Goal: Task Accomplishment & Management: Use online tool/utility

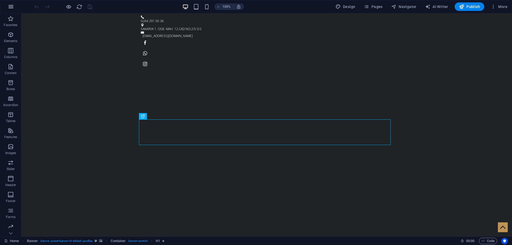
click at [12, 6] on icon "button" at bounding box center [11, 6] width 6 height 6
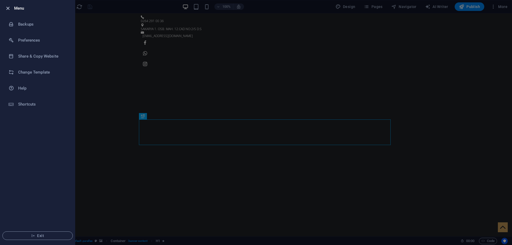
click at [6, 6] on icon "button" at bounding box center [8, 8] width 6 height 6
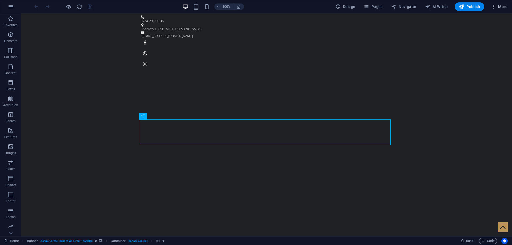
click at [492, 5] on icon "button" at bounding box center [493, 6] width 5 height 5
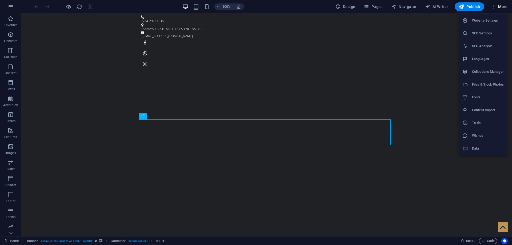
click at [9, 232] on div at bounding box center [256, 122] width 512 height 245
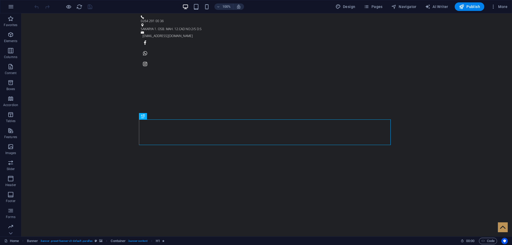
click at [9, 232] on icon at bounding box center [10, 233] width 7 height 7
click at [9, 232] on p "Collections" at bounding box center [10, 232] width 16 height 4
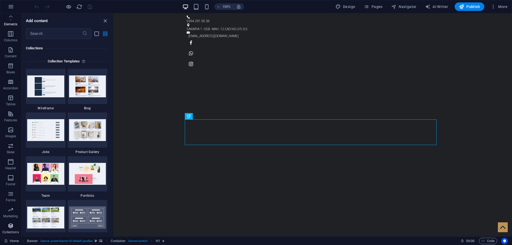
scroll to position [4884, 0]
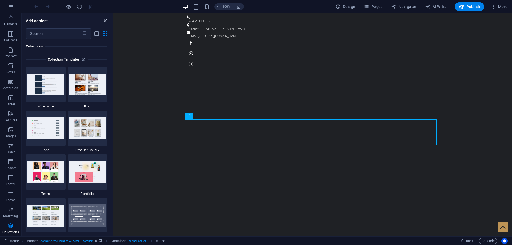
click at [104, 20] on icon "close panel" at bounding box center [105, 21] width 6 height 6
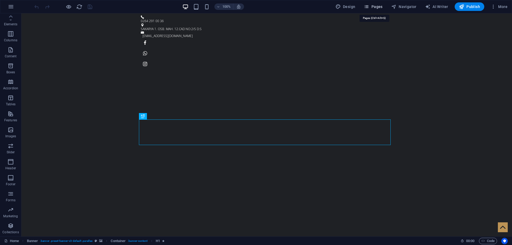
click at [381, 5] on span "Pages" at bounding box center [373, 6] width 19 height 5
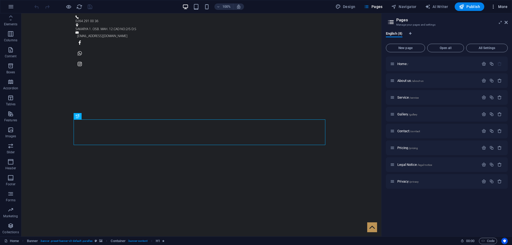
click at [506, 7] on span "More" at bounding box center [499, 6] width 17 height 5
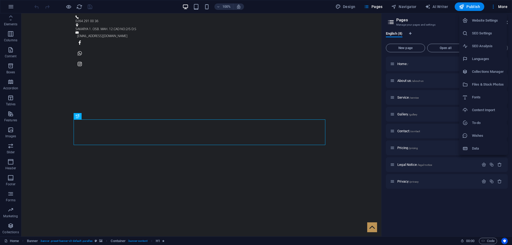
click at [450, 218] on div at bounding box center [256, 122] width 512 height 245
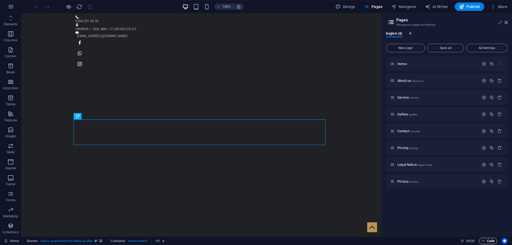
click at [489, 240] on span "Code" at bounding box center [488, 241] width 13 height 6
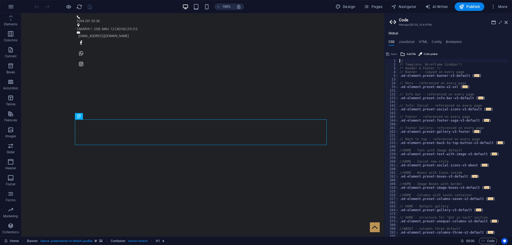
scroll to position [0, 0]
click at [493, 22] on icon at bounding box center [494, 22] width 4 height 4
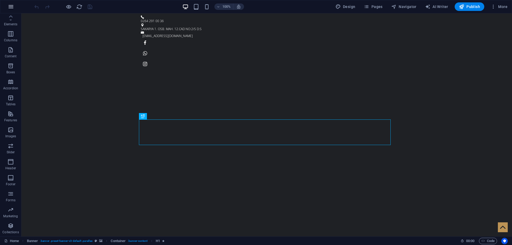
click at [9, 8] on icon "button" at bounding box center [11, 6] width 6 height 6
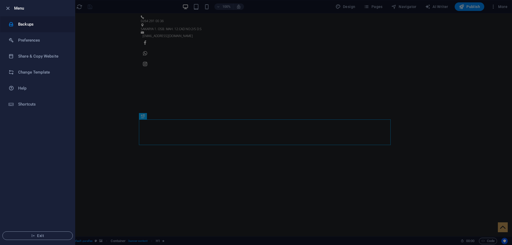
click at [41, 23] on h6 "Backups" at bounding box center [42, 24] width 49 height 6
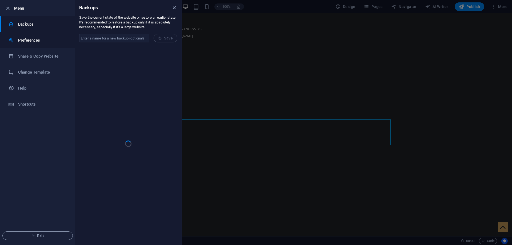
click at [40, 39] on h6 "Preferences" at bounding box center [42, 40] width 49 height 6
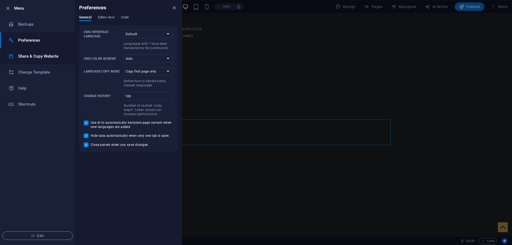
click at [46, 55] on h6 "Share & Copy Website" at bounding box center [42, 56] width 49 height 6
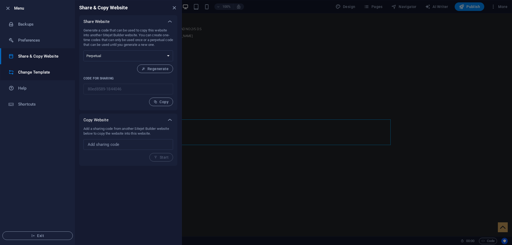
click at [48, 73] on h6 "Change Template" at bounding box center [42, 72] width 49 height 6
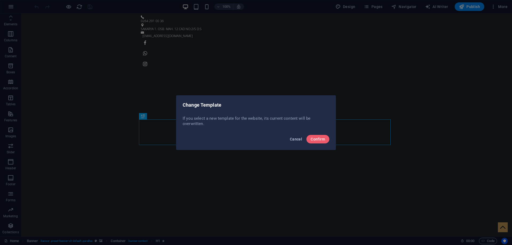
click at [291, 141] on span "Cancel" at bounding box center [296, 139] width 12 height 4
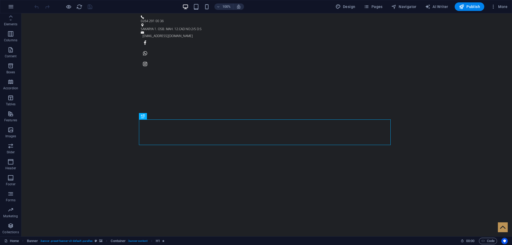
click at [4, 6] on div "100% Design Pages Navigator AI Writer Publish More" at bounding box center [256, 6] width 512 height 13
click at [8, 7] on icon "button" at bounding box center [11, 6] width 6 height 6
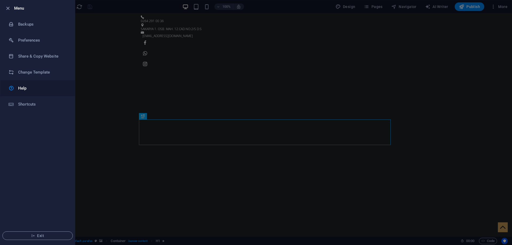
click at [35, 89] on h6 "Help" at bounding box center [42, 88] width 49 height 6
click at [429, 30] on div at bounding box center [256, 122] width 512 height 245
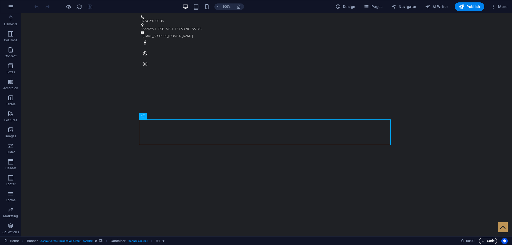
click at [489, 242] on span "Code" at bounding box center [488, 241] width 13 height 6
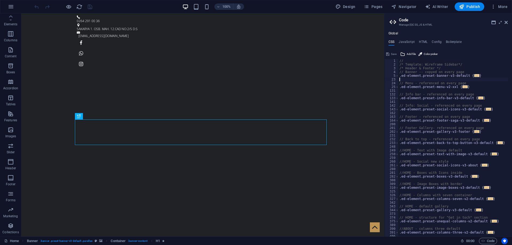
click at [477, 78] on div "// /* Template: Wireframe Sidebar*/ /* Header & Footer */ // Banner -- copyed o…" at bounding box center [454, 151] width 110 height 185
click at [422, 42] on h4 "HTML" at bounding box center [423, 43] width 9 height 6
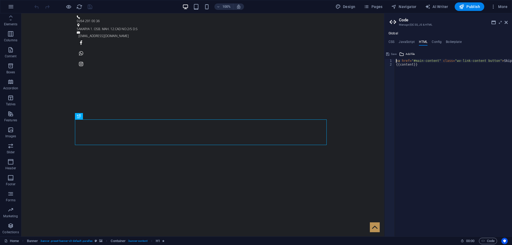
click at [450, 136] on div "< a href = "#main-content" class = "wv-link-content button" > Skip to main cont…" at bounding box center [467, 149] width 144 height 181
type textarea "{{content}}"
click at [494, 22] on icon at bounding box center [494, 22] width 4 height 4
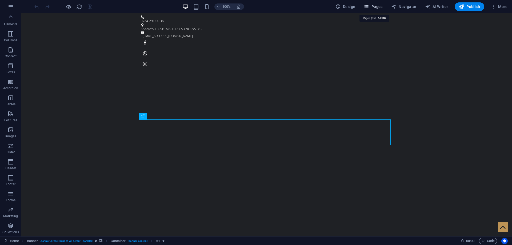
click at [379, 6] on span "Pages" at bounding box center [373, 6] width 19 height 5
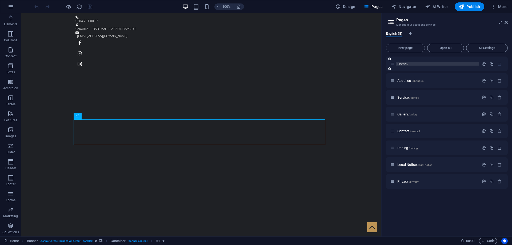
click at [421, 65] on p "Home /" at bounding box center [438, 63] width 80 height 3
click at [403, 65] on span "Home /" at bounding box center [403, 64] width 11 height 4
click at [411, 6] on span "Navigator" at bounding box center [403, 6] width 25 height 5
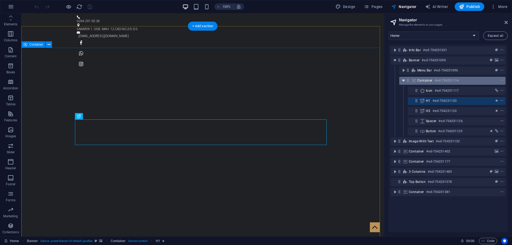
click at [405, 79] on icon "toggle-expand" at bounding box center [403, 80] width 5 height 5
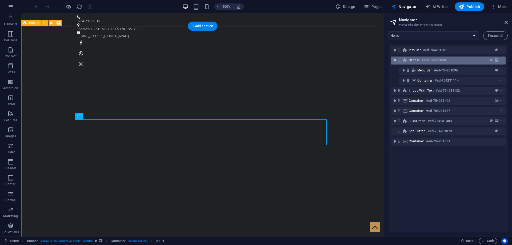
click at [395, 61] on icon "toggle-expand" at bounding box center [394, 60] width 5 height 5
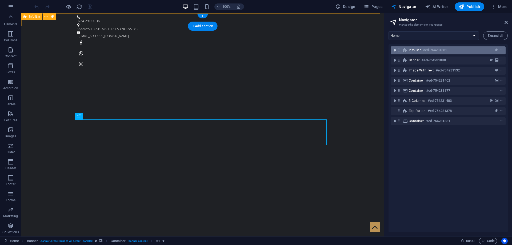
click at [397, 51] on icon "toggle-expand" at bounding box center [394, 49] width 5 height 5
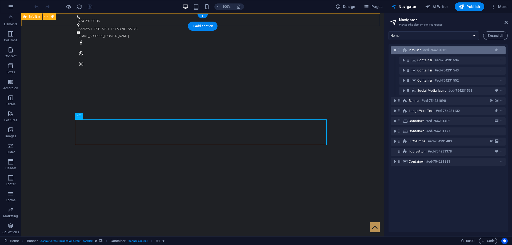
click at [397, 51] on icon "toggle-expand" at bounding box center [394, 49] width 5 height 5
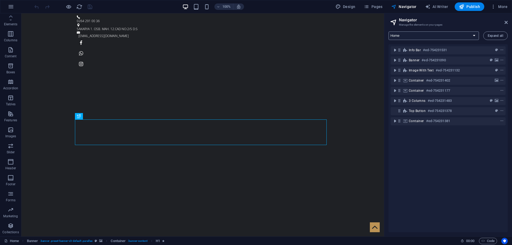
click at [465, 35] on select "Home About us Service Gallery Contact Pricing Legal Notice Privacy" at bounding box center [434, 35] width 90 height 9
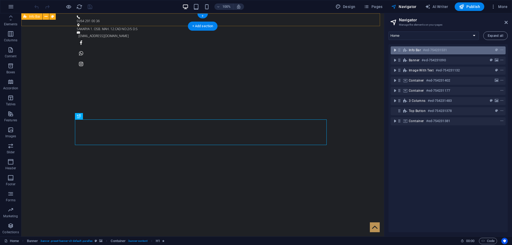
click at [395, 50] on icon "toggle-expand" at bounding box center [394, 49] width 5 height 5
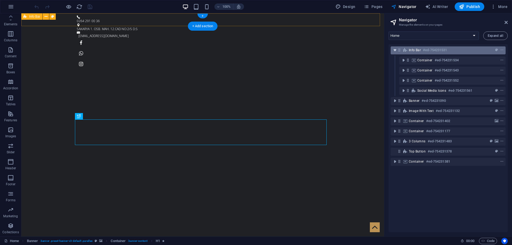
click at [395, 50] on icon "toggle-expand" at bounding box center [394, 49] width 5 height 5
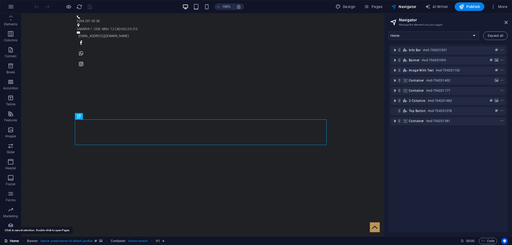
click at [13, 242] on link "Home" at bounding box center [11, 241] width 15 height 6
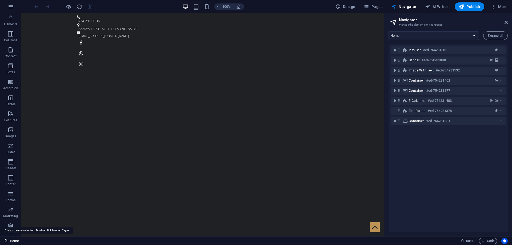
click at [13, 242] on link "Home" at bounding box center [11, 241] width 15 height 6
click at [12, 242] on link "Home" at bounding box center [11, 241] width 15 height 6
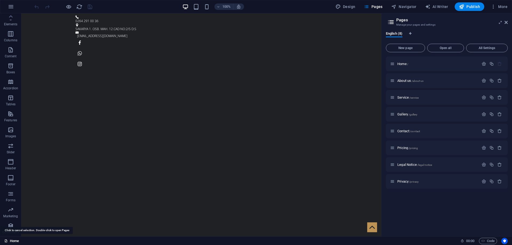
click at [12, 242] on link "Home" at bounding box center [11, 241] width 15 height 6
click at [484, 64] on icon "button" at bounding box center [484, 64] width 5 height 5
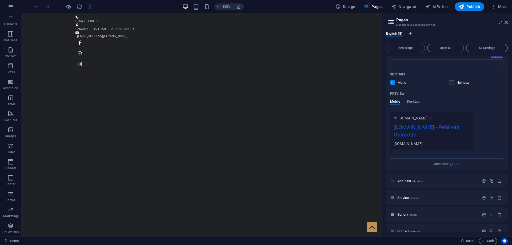
scroll to position [107, 0]
click at [455, 161] on icon "button" at bounding box center [458, 163] width 6 height 6
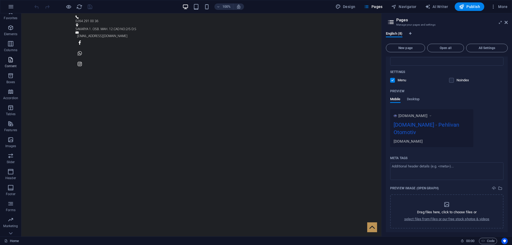
scroll to position [17, 0]
click at [9, 7] on icon "button" at bounding box center [11, 6] width 6 height 6
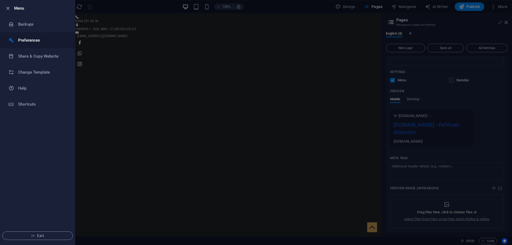
click at [31, 40] on h6 "Preferences" at bounding box center [42, 40] width 49 height 6
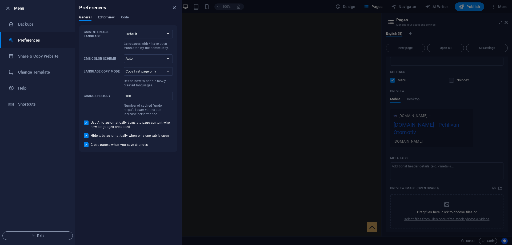
click at [111, 17] on span "Editor view" at bounding box center [106, 17] width 17 height 7
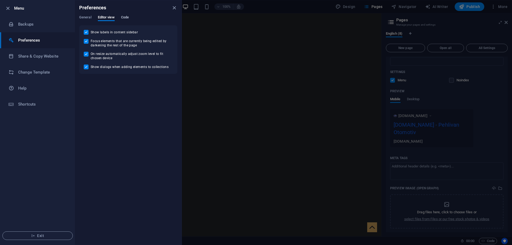
click at [125, 16] on span "Code" at bounding box center [125, 17] width 8 height 7
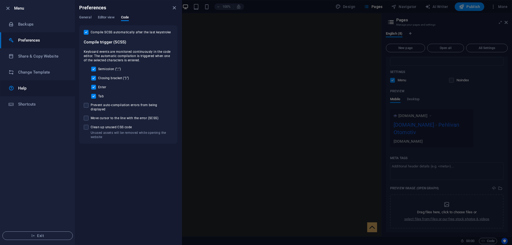
click at [21, 88] on h6 "Help" at bounding box center [42, 88] width 49 height 6
click at [10, 7] on icon "button" at bounding box center [8, 8] width 6 height 6
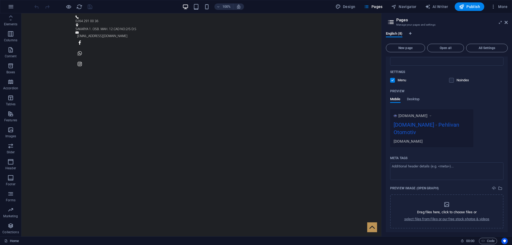
click at [505, 20] on h2 "Pages" at bounding box center [452, 20] width 112 height 5
click at [507, 21] on icon at bounding box center [506, 22] width 3 height 4
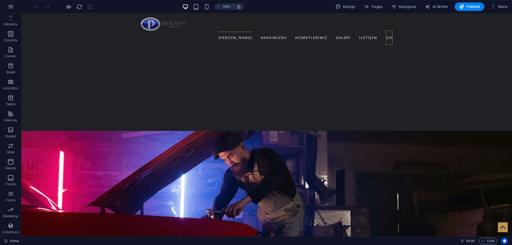
scroll to position [684, 0]
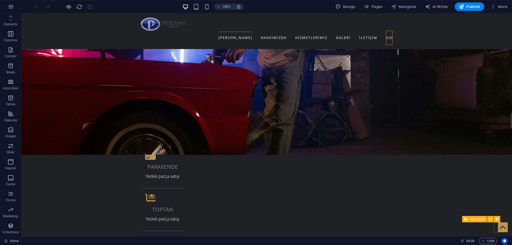
click at [498, 226] on figure at bounding box center [503, 228] width 10 height 10
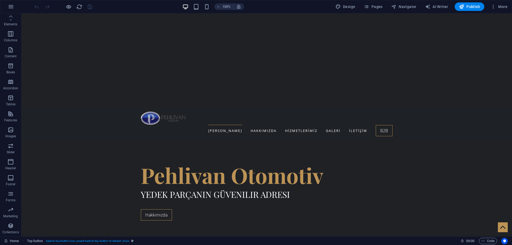
scroll to position [0, 0]
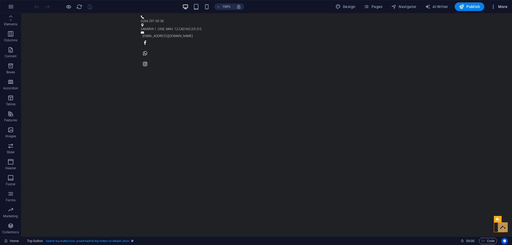
click at [506, 6] on span "More" at bounding box center [499, 6] width 17 height 5
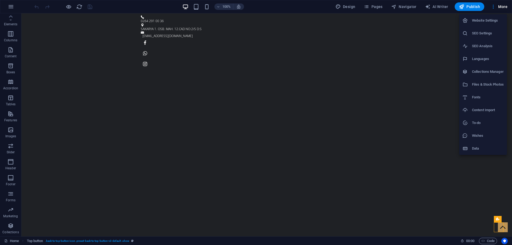
click at [489, 86] on h6 "Files & Stock Photos" at bounding box center [488, 84] width 32 height 6
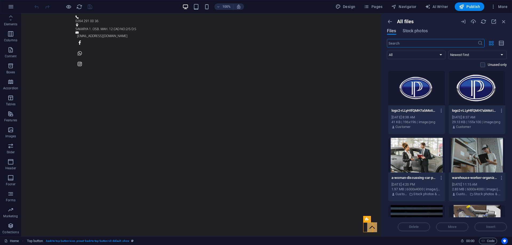
click at [392, 30] on span "Files" at bounding box center [391, 31] width 9 height 6
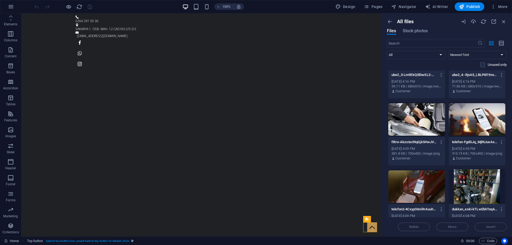
scroll to position [752, 0]
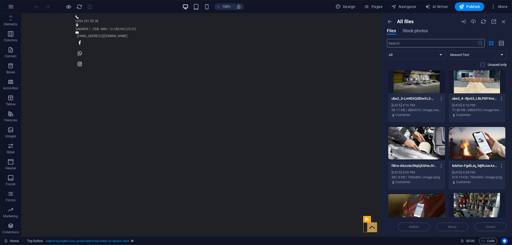
click at [411, 41] on input "text" at bounding box center [432, 43] width 91 height 9
click at [496, 22] on icon "button" at bounding box center [494, 22] width 6 height 6
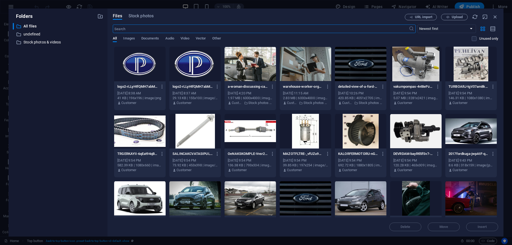
click at [166, 29] on input "text" at bounding box center [261, 29] width 296 height 9
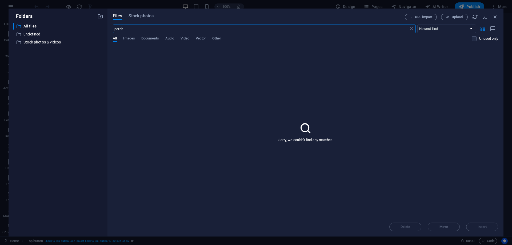
type input "pern"
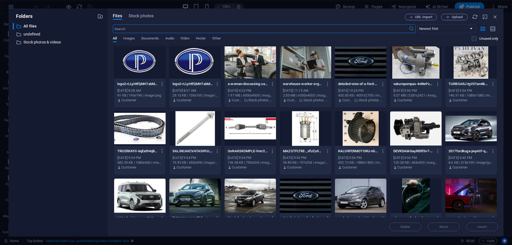
scroll to position [0, 0]
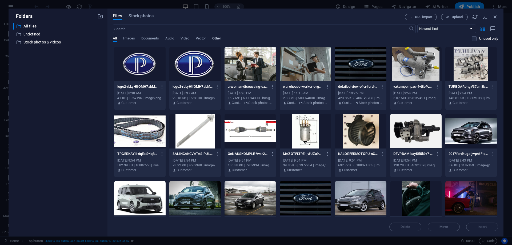
click at [218, 38] on span "Other" at bounding box center [216, 38] width 9 height 7
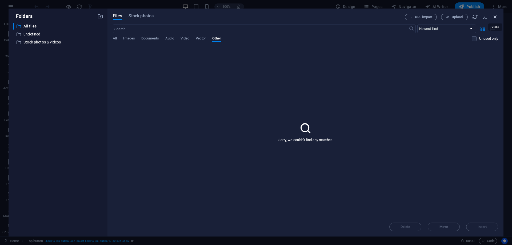
click at [493, 17] on icon "button" at bounding box center [496, 17] width 6 height 6
